Goal: Task Accomplishment & Management: Manage account settings

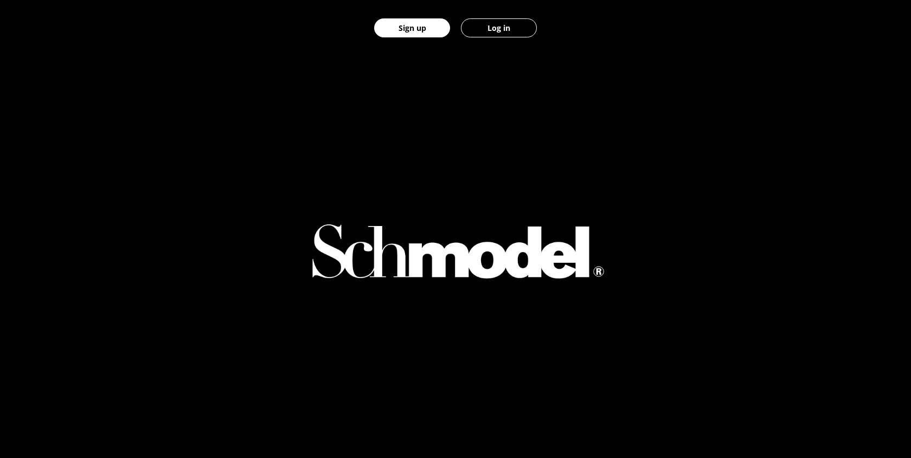
click at [503, 34] on button "Log in" at bounding box center [499, 27] width 76 height 19
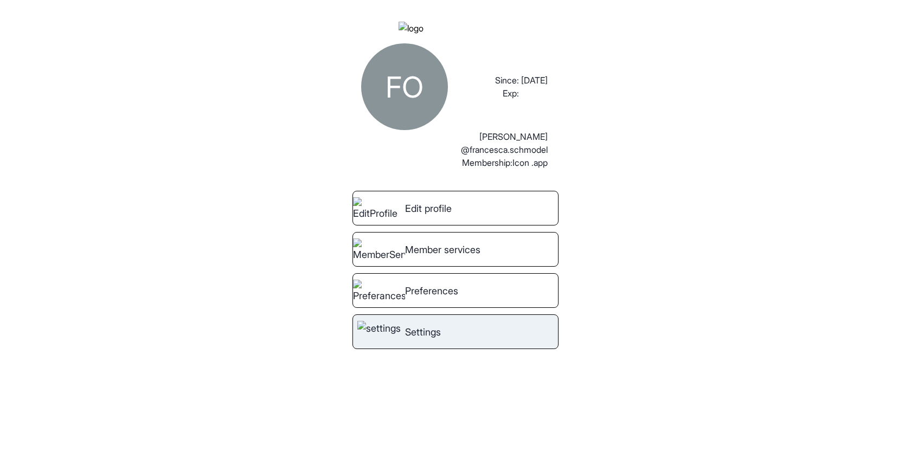
click at [421, 339] on span "Settings" at bounding box center [423, 332] width 36 height 15
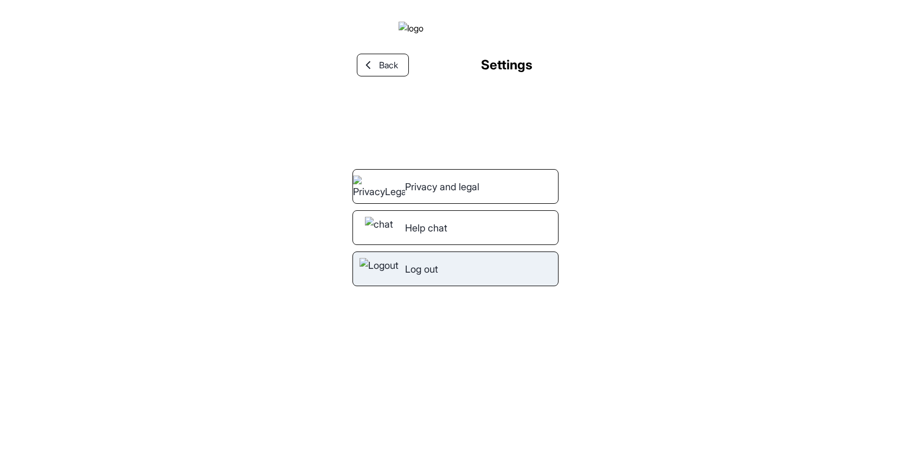
click at [430, 277] on span "Log out" at bounding box center [421, 269] width 33 height 15
